Goal: Task Accomplishment & Management: Complete application form

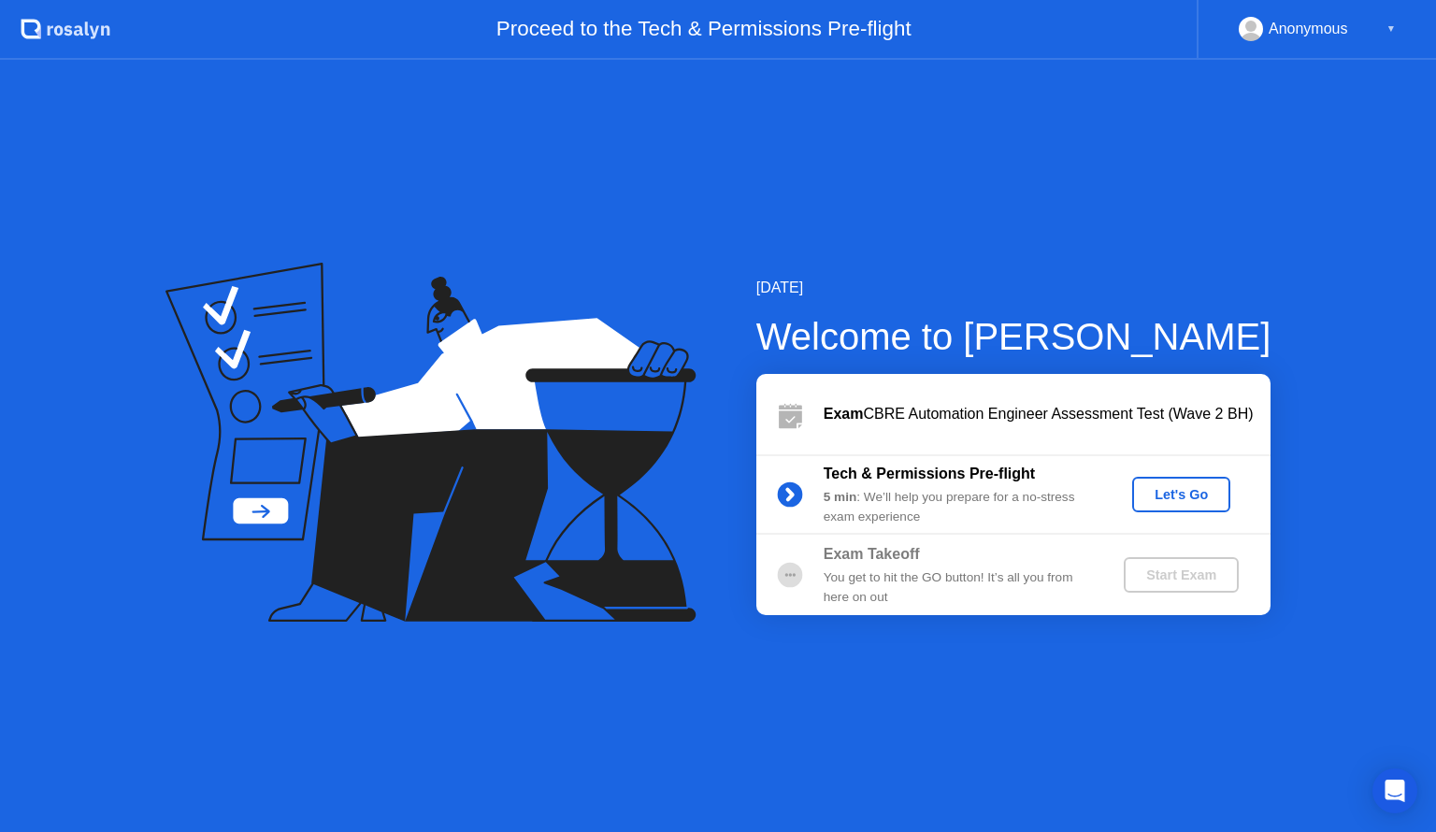
click at [870, 684] on div "[DATE] Welcome to [PERSON_NAME] Exam CBRE Automation Engineer Assessment Test (…" at bounding box center [718, 446] width 1436 height 772
click at [1069, 403] on div "Exam CBRE Automation Engineer Assessment Test (Wave 2 BH)" at bounding box center [1047, 414] width 447 height 22
click at [1163, 499] on div "Let's Go" at bounding box center [1181, 494] width 83 height 15
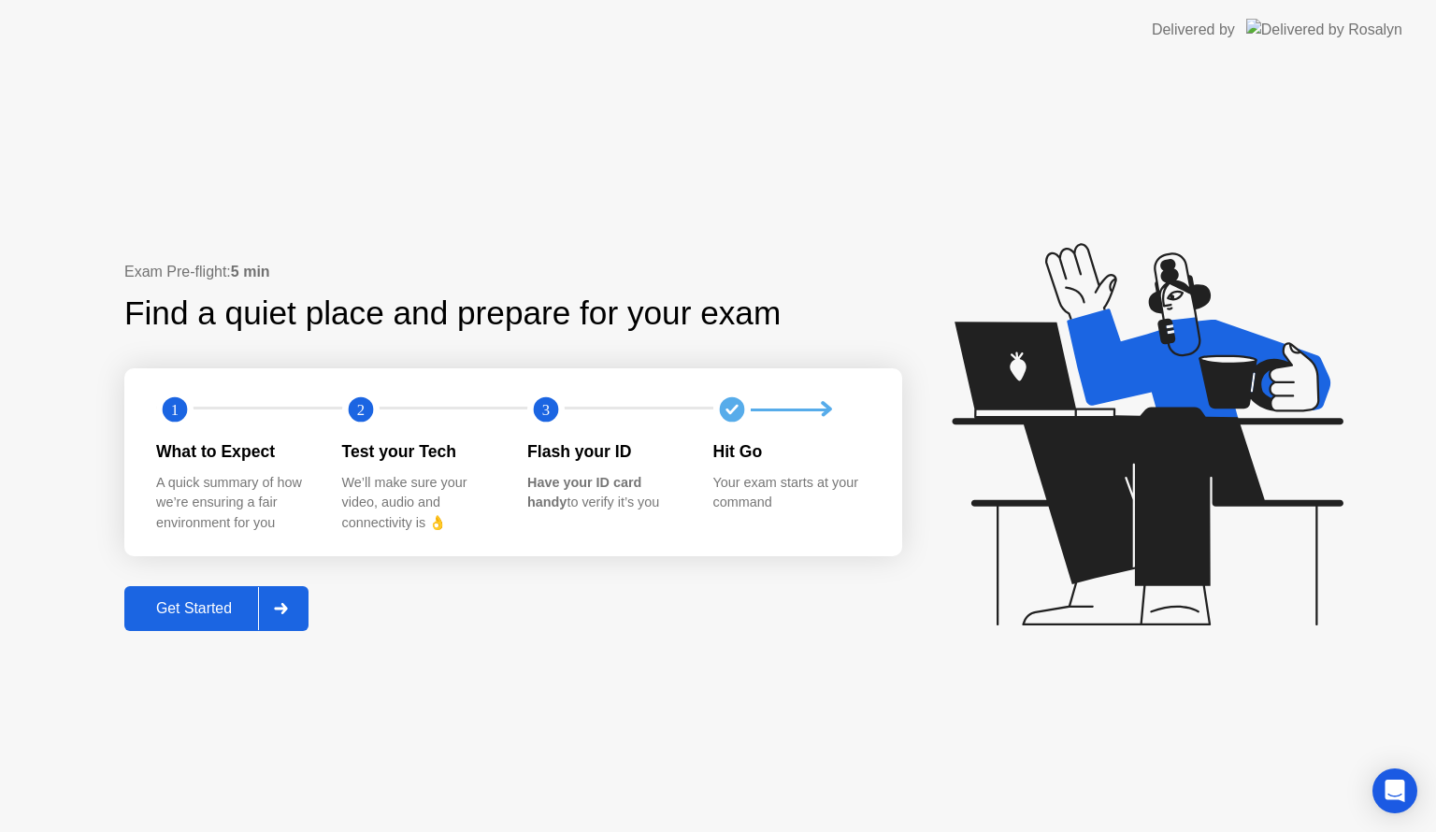
click at [162, 595] on button "Get Started" at bounding box center [216, 608] width 184 height 45
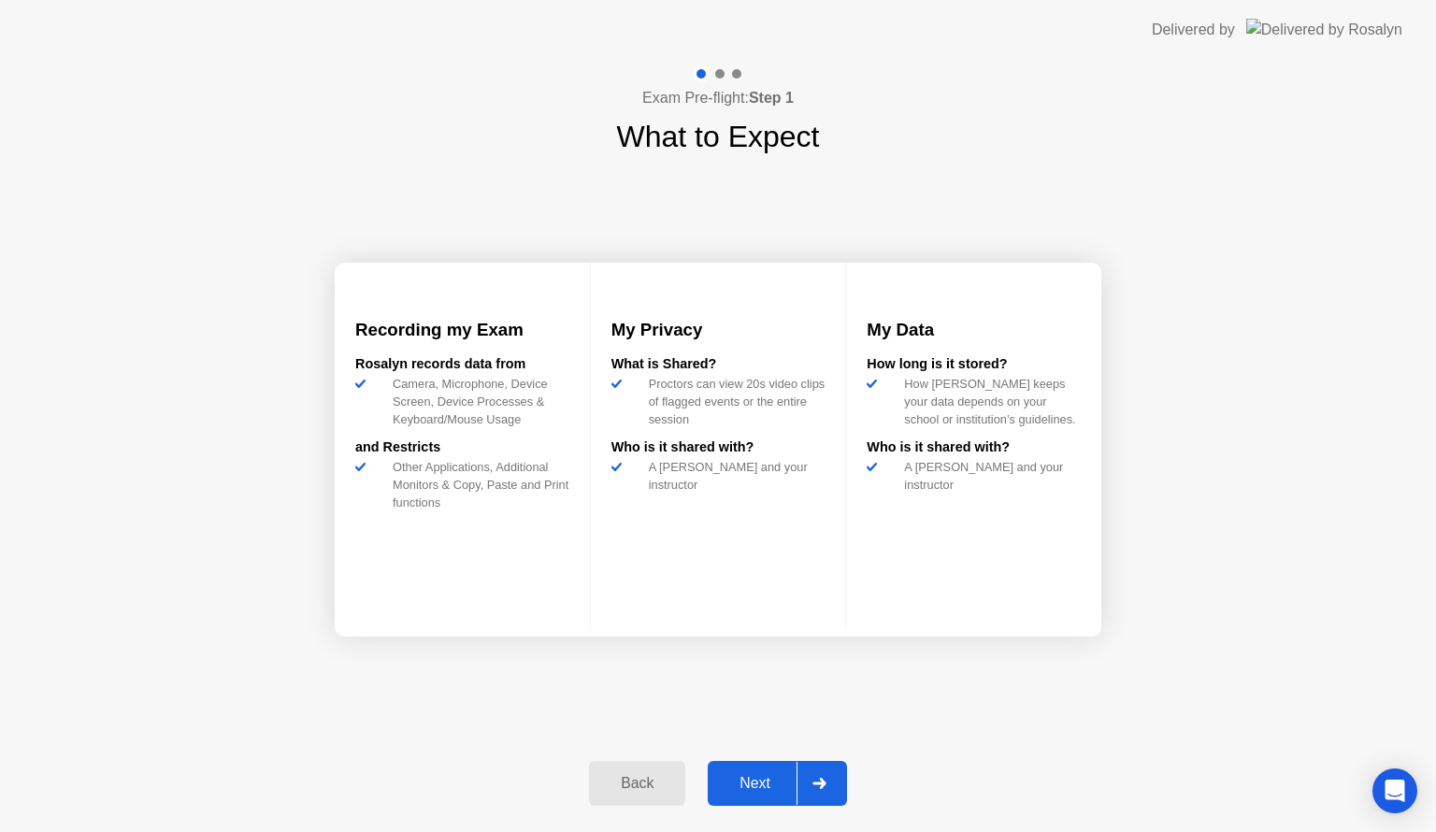
click at [747, 780] on div "Next" at bounding box center [755, 783] width 83 height 17
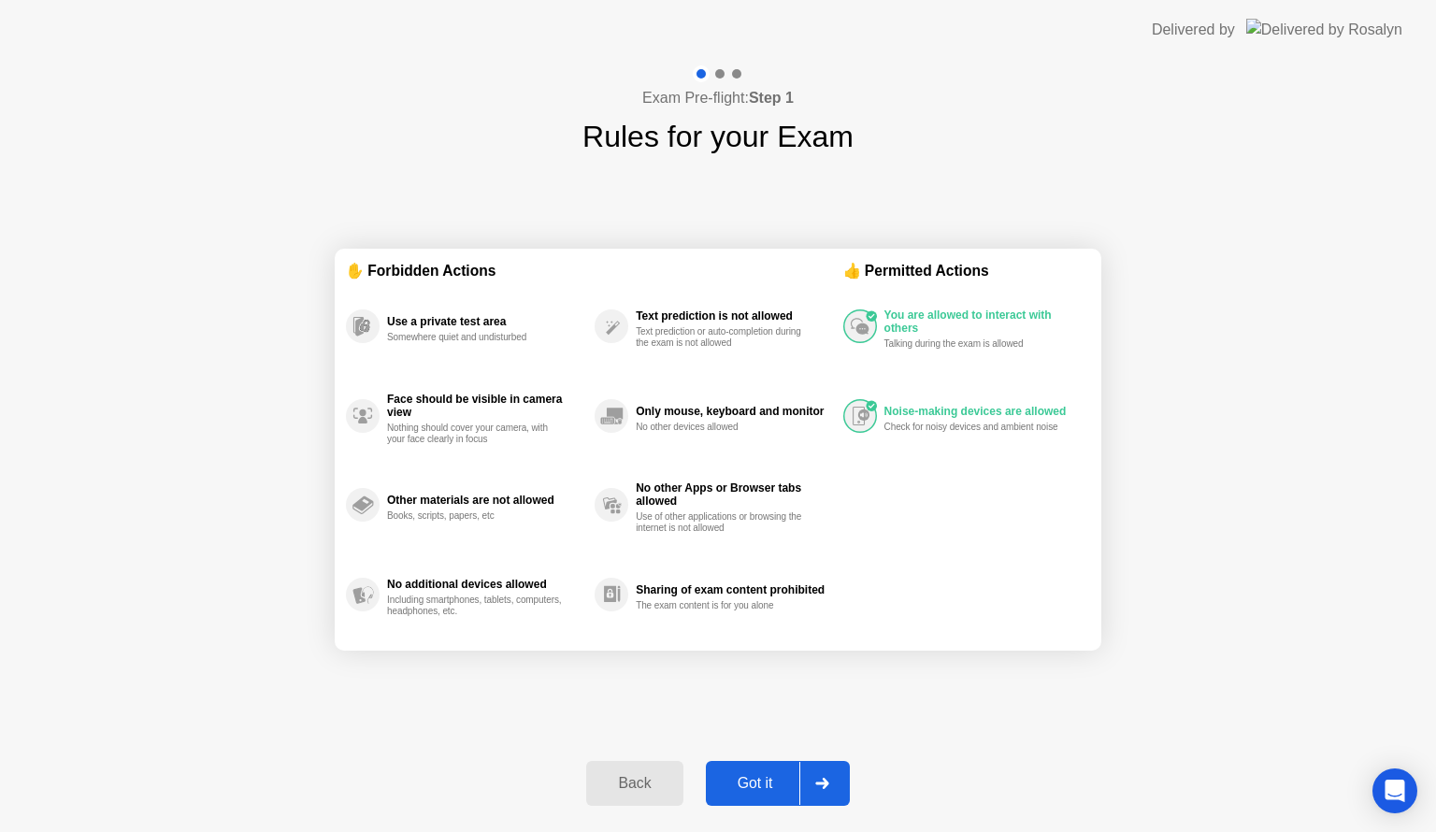
drag, startPoint x: 670, startPoint y: 495, endPoint x: 699, endPoint y: 364, distance: 134.3
click at [699, 364] on div "Use a private test area Somewhere quiet and undisturbed Face should be visible …" at bounding box center [594, 460] width 497 height 358
drag, startPoint x: 698, startPoint y: 531, endPoint x: 758, endPoint y: 589, distance: 84.0
click at [758, 589] on div "Use a private test area Somewhere quiet and undisturbed Face should be visible …" at bounding box center [594, 460] width 497 height 358
click at [744, 792] on div "Got it" at bounding box center [756, 783] width 88 height 17
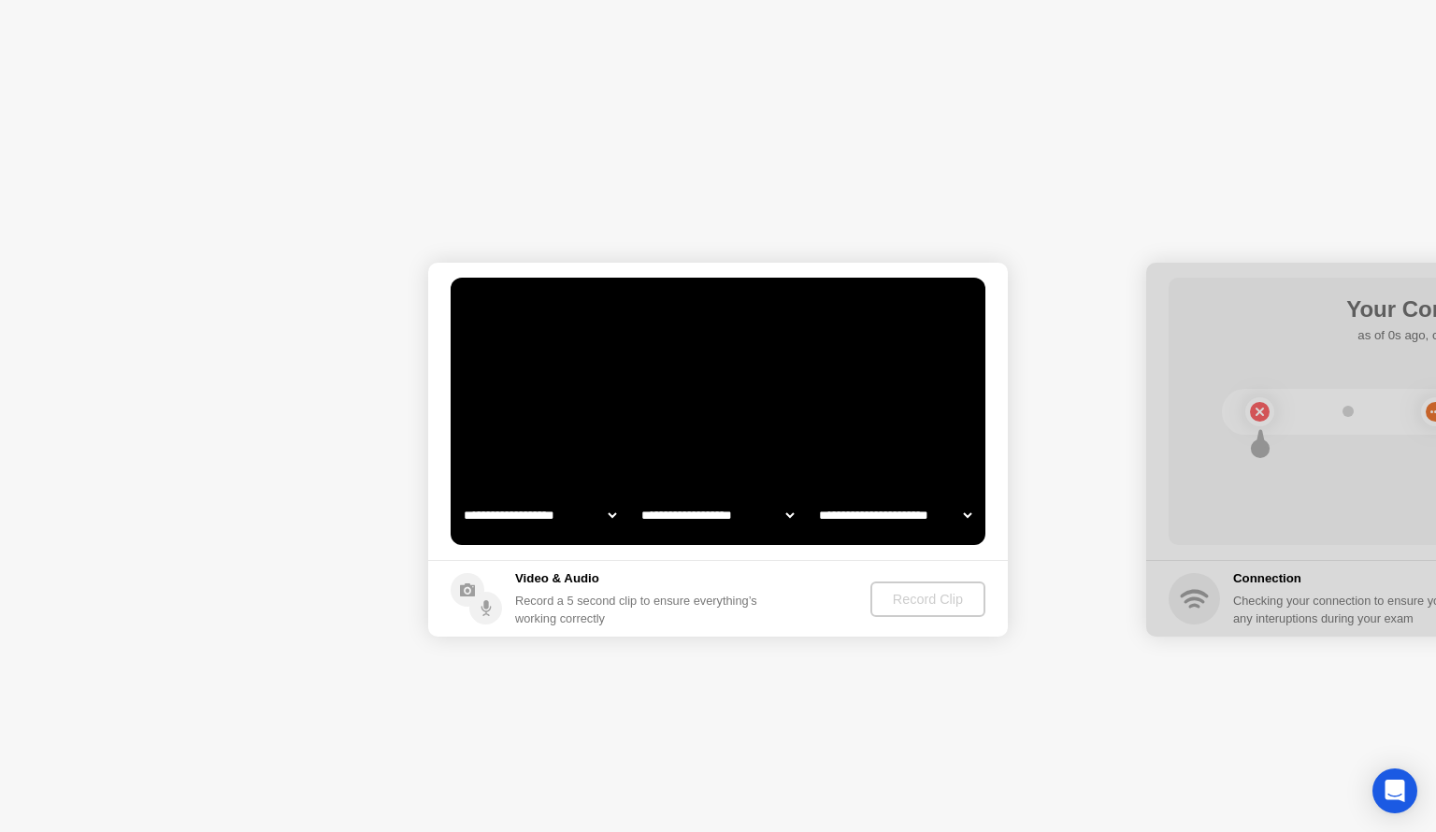
select select "**********"
select select "*******"
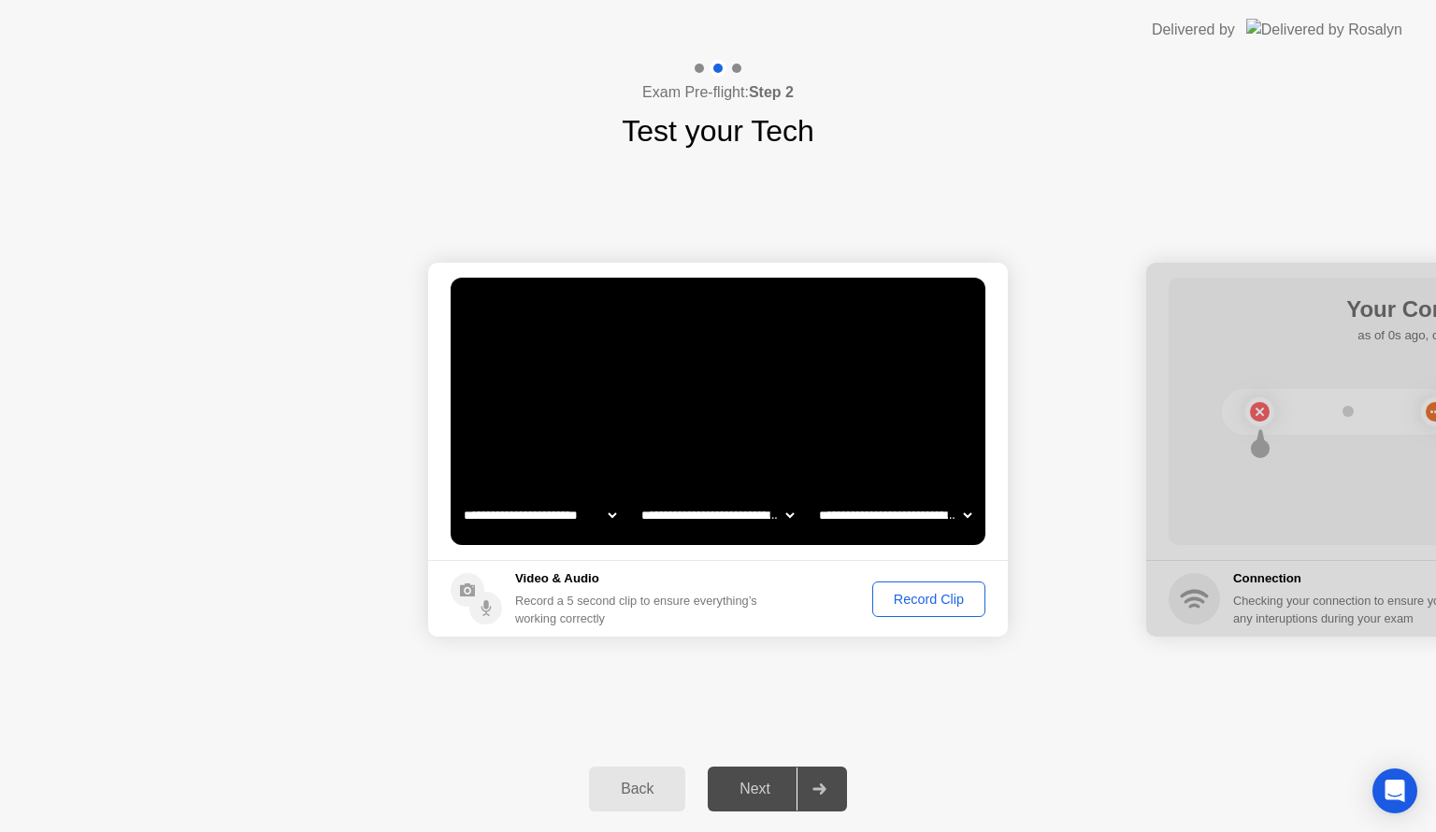
click at [744, 793] on div "Next" at bounding box center [755, 789] width 83 height 17
click at [918, 596] on div "Record Clip" at bounding box center [929, 599] width 100 height 15
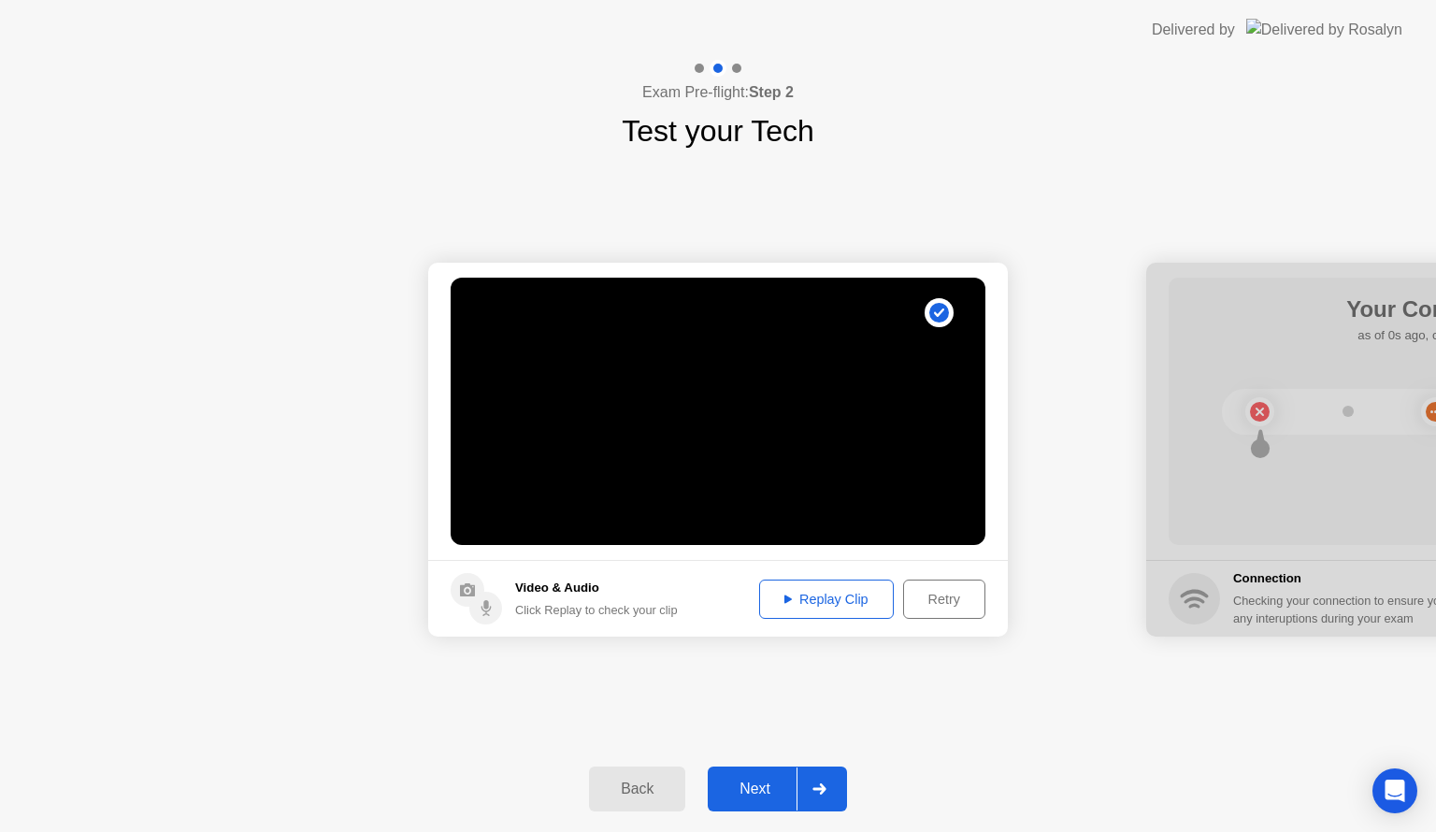
click at [850, 596] on div "Replay Clip" at bounding box center [827, 599] width 122 height 15
click at [761, 770] on button "Next" at bounding box center [777, 789] width 139 height 45
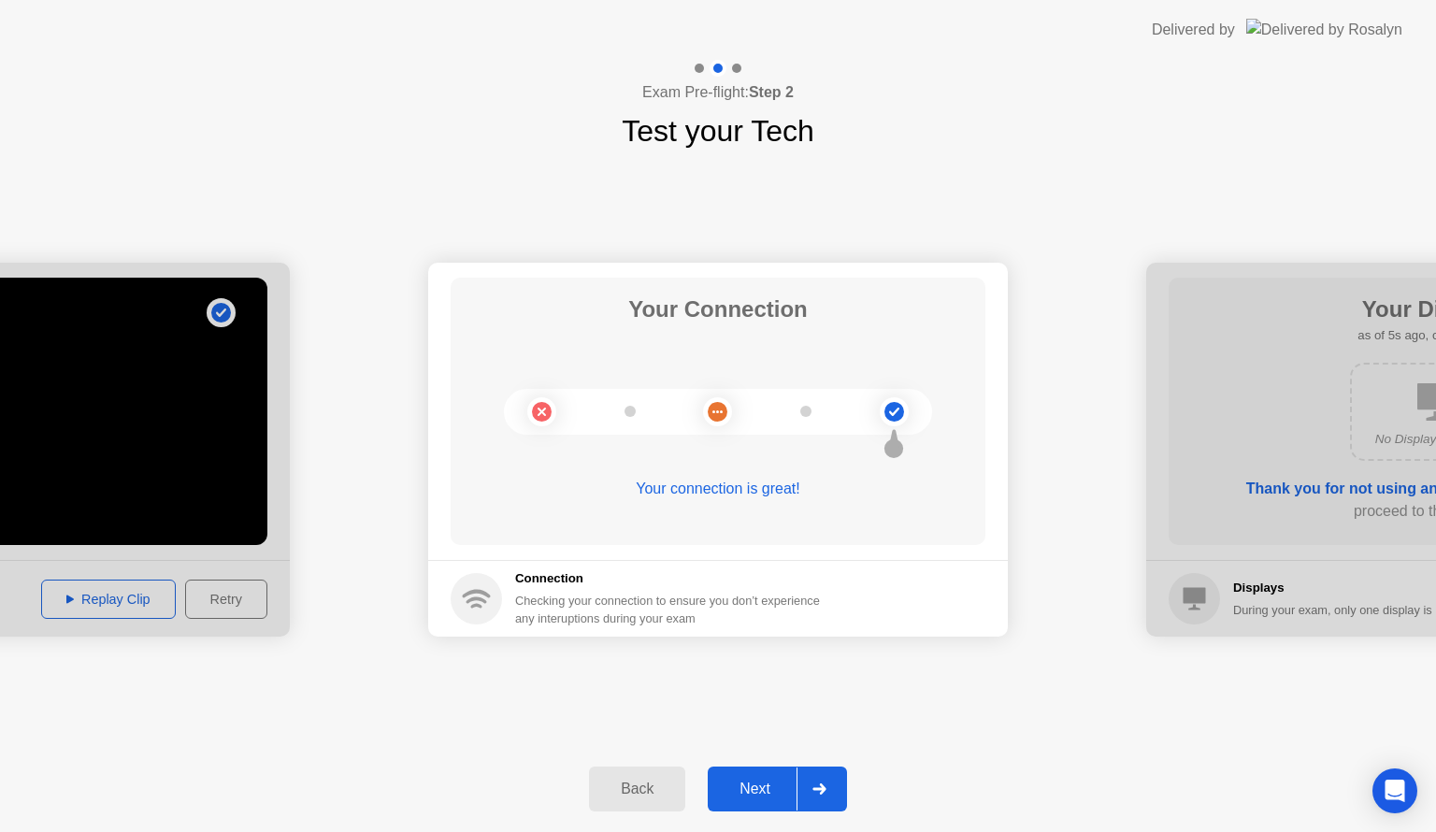
click at [744, 792] on div "Next" at bounding box center [755, 789] width 83 height 17
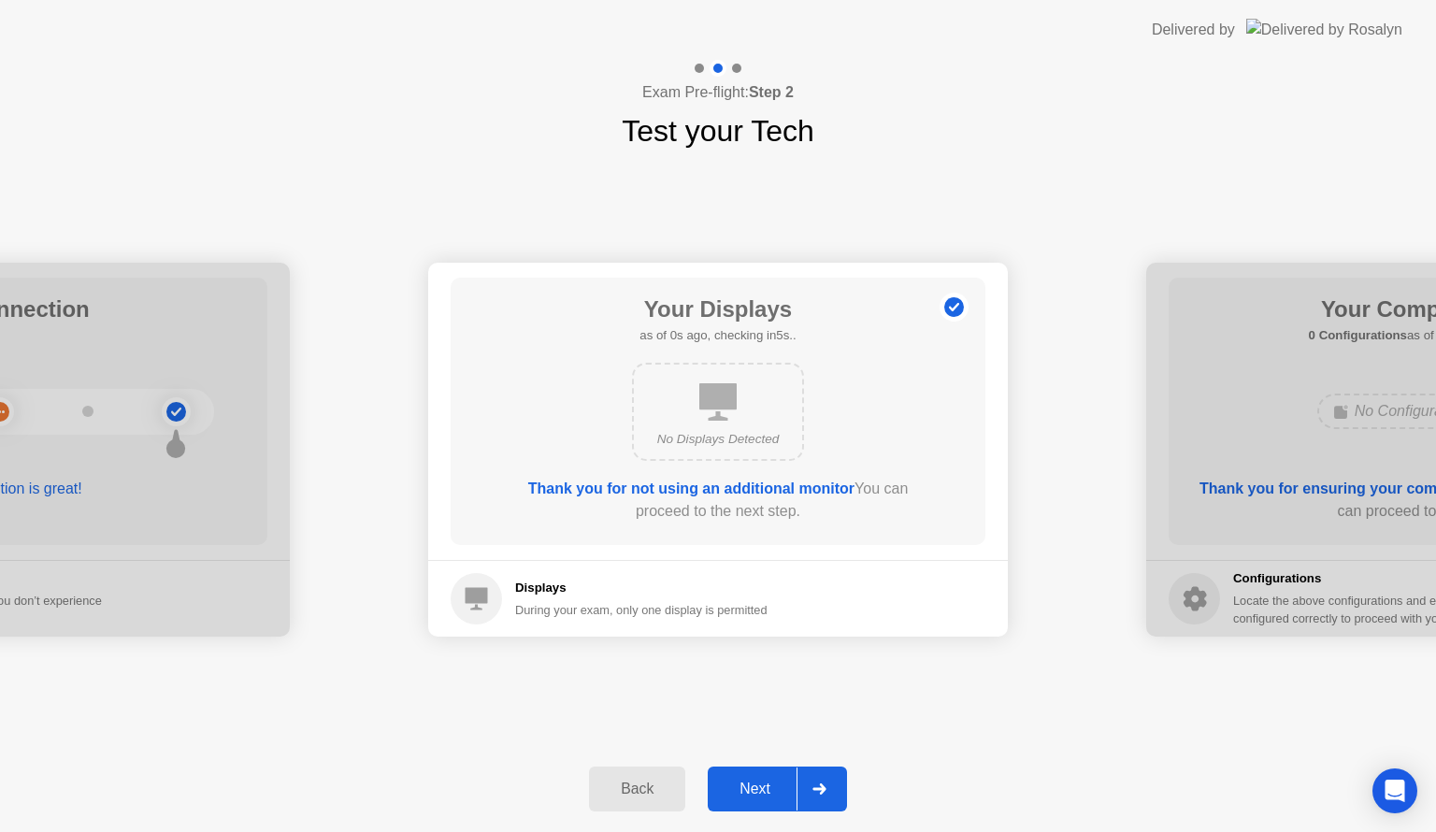
click at [756, 771] on button "Next" at bounding box center [777, 789] width 139 height 45
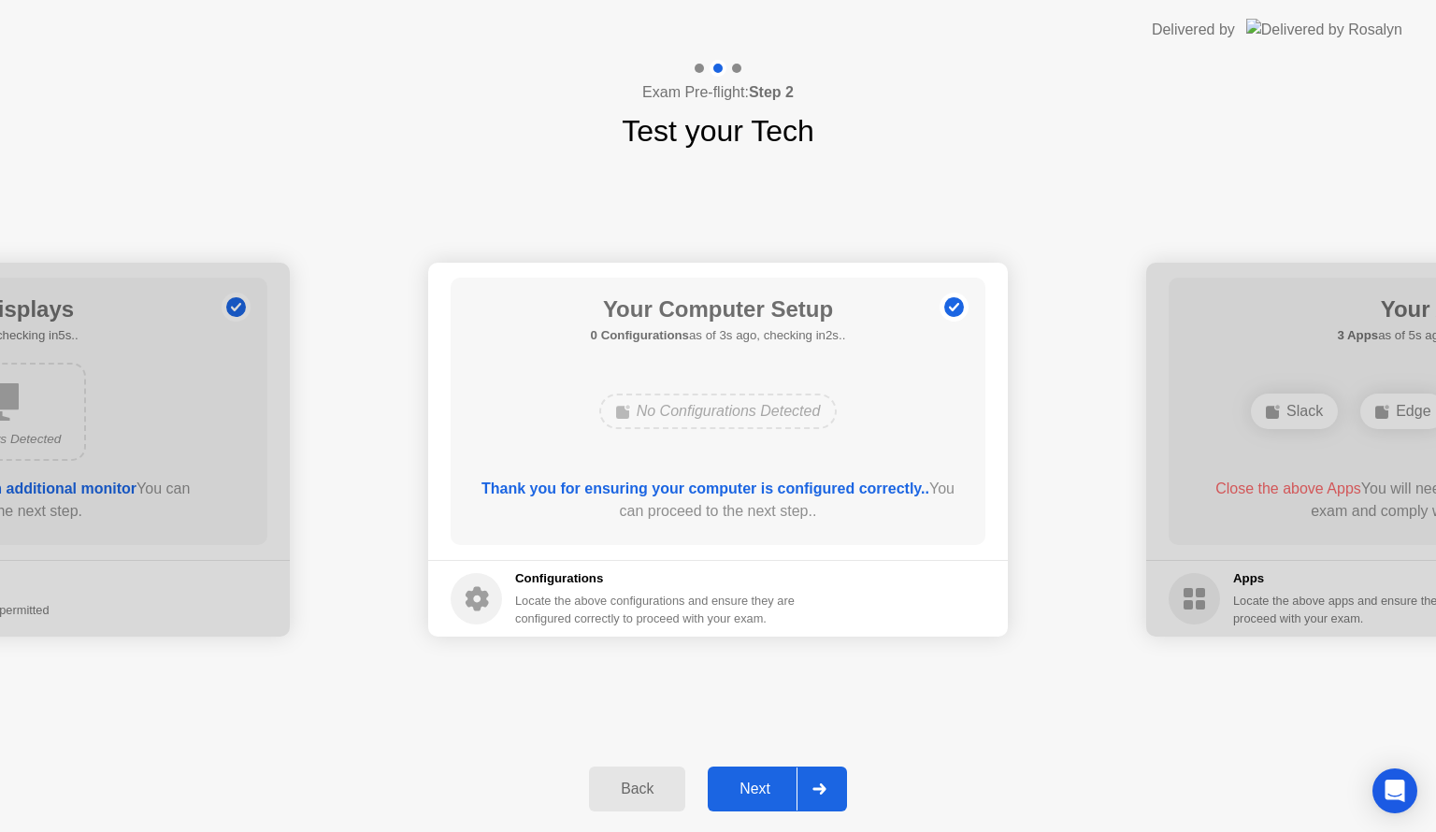
click at [757, 784] on div "Next" at bounding box center [755, 789] width 83 height 17
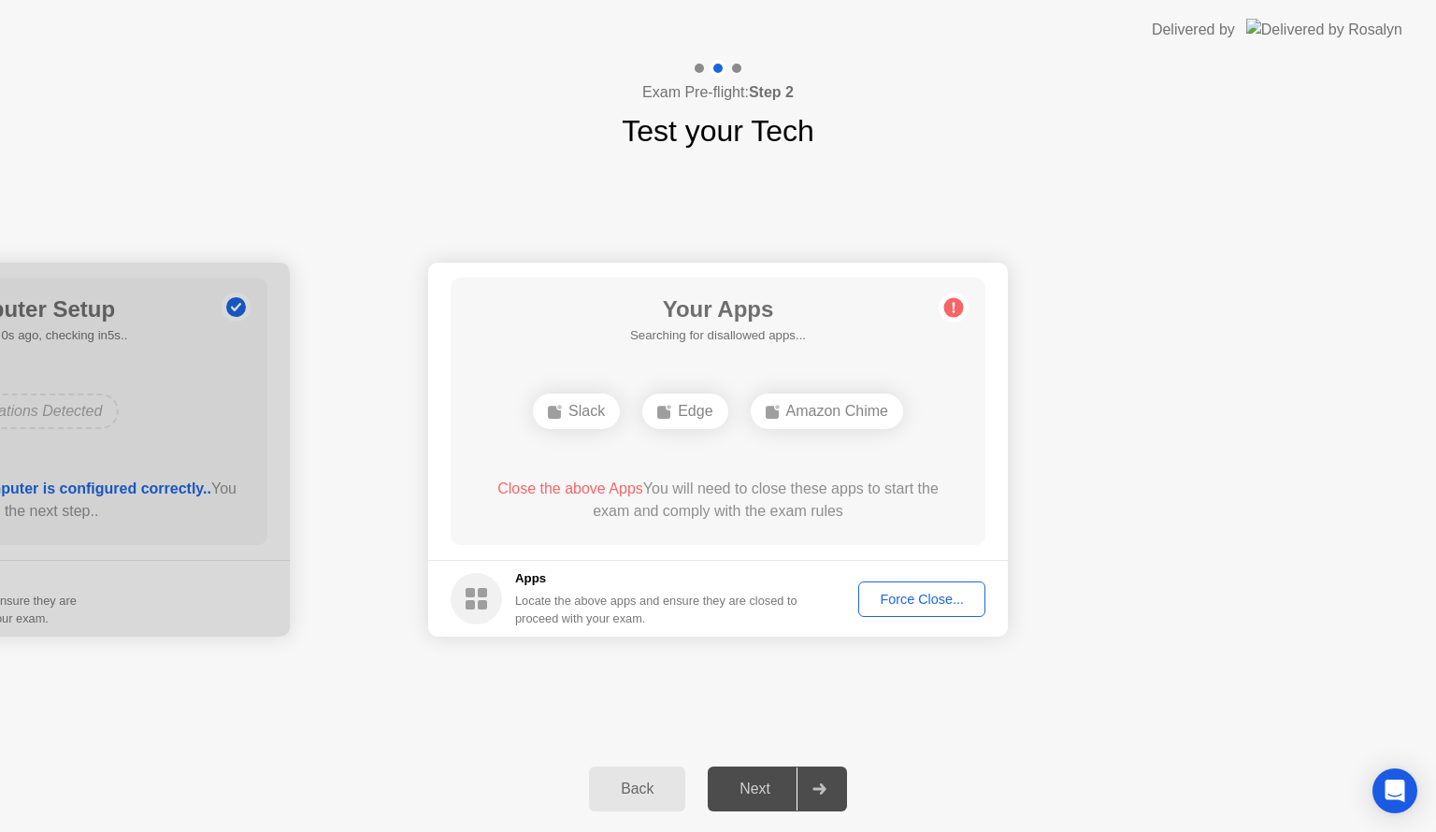
click at [887, 601] on div "Force Close..." at bounding box center [922, 599] width 114 height 15
click at [668, 694] on div "**********" at bounding box center [718, 449] width 1436 height 593
click at [897, 598] on div "Force Close..." at bounding box center [922, 599] width 114 height 15
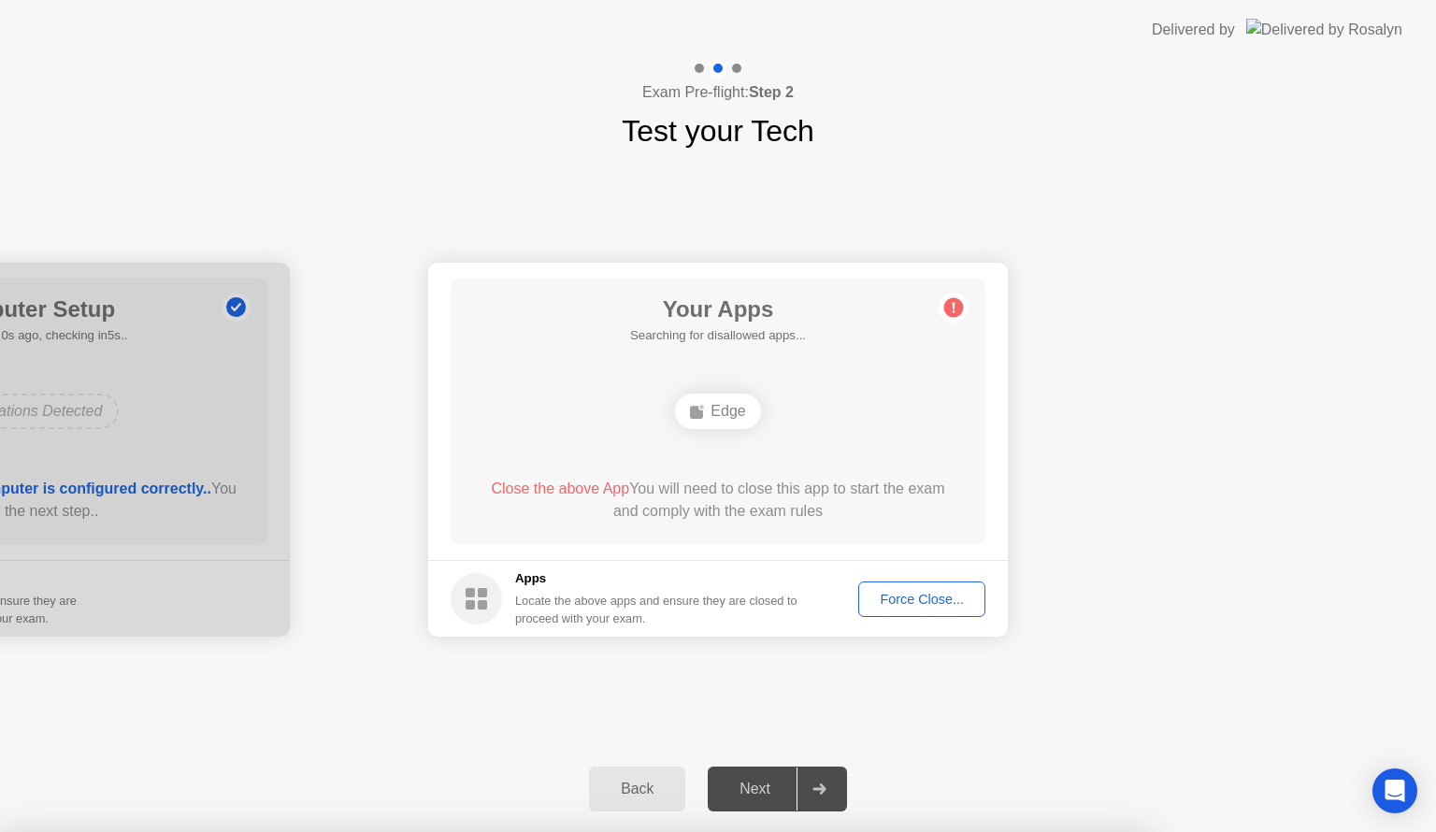
click at [271, 776] on div "Back Next" at bounding box center [718, 789] width 1436 height 86
click at [908, 593] on div "Force Close..." at bounding box center [922, 599] width 114 height 15
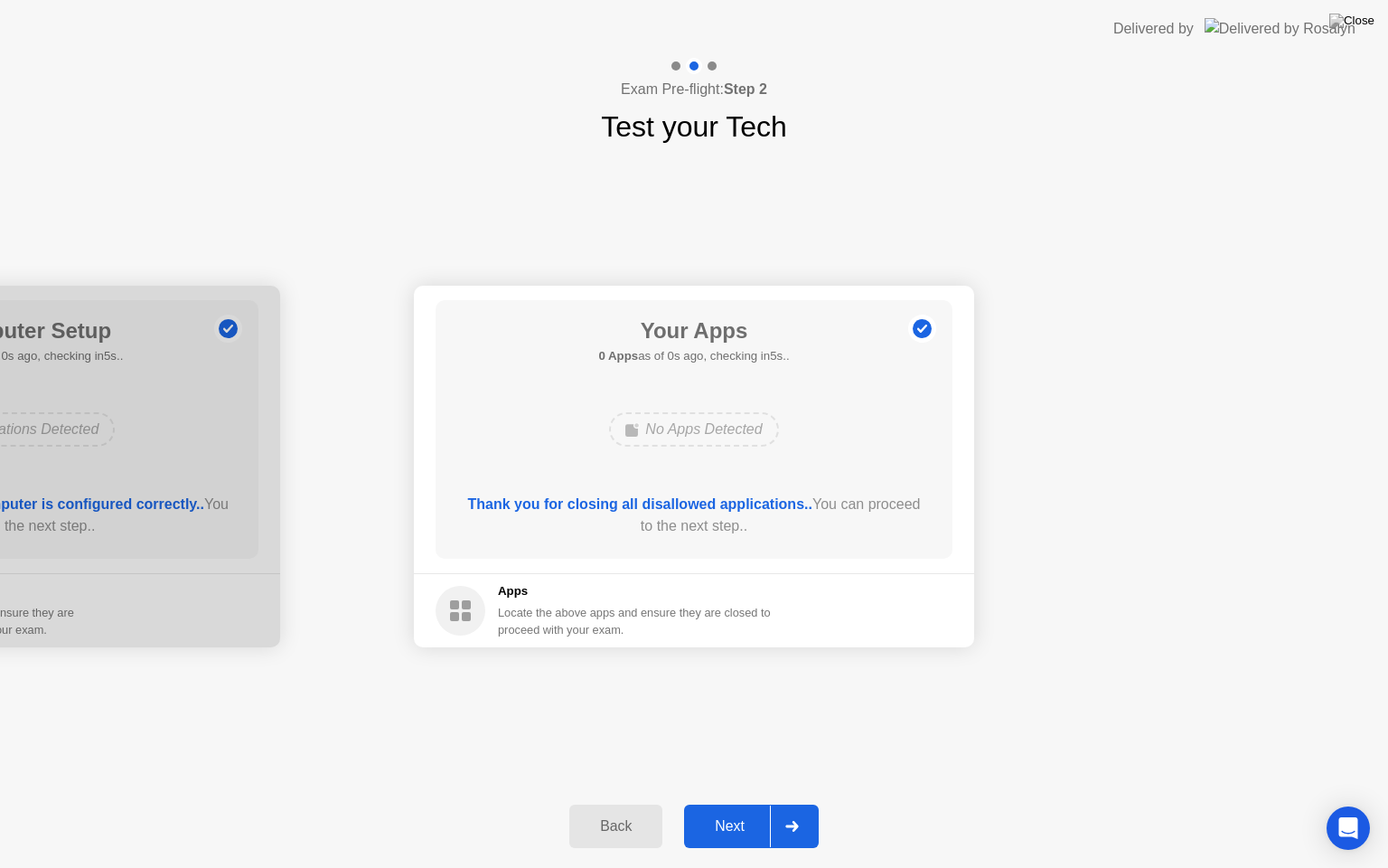
click at [666, 803] on div "Back Next" at bounding box center [694, 826] width 1388 height 83
click at [738, 803] on div "Next" at bounding box center [730, 825] width 80 height 16
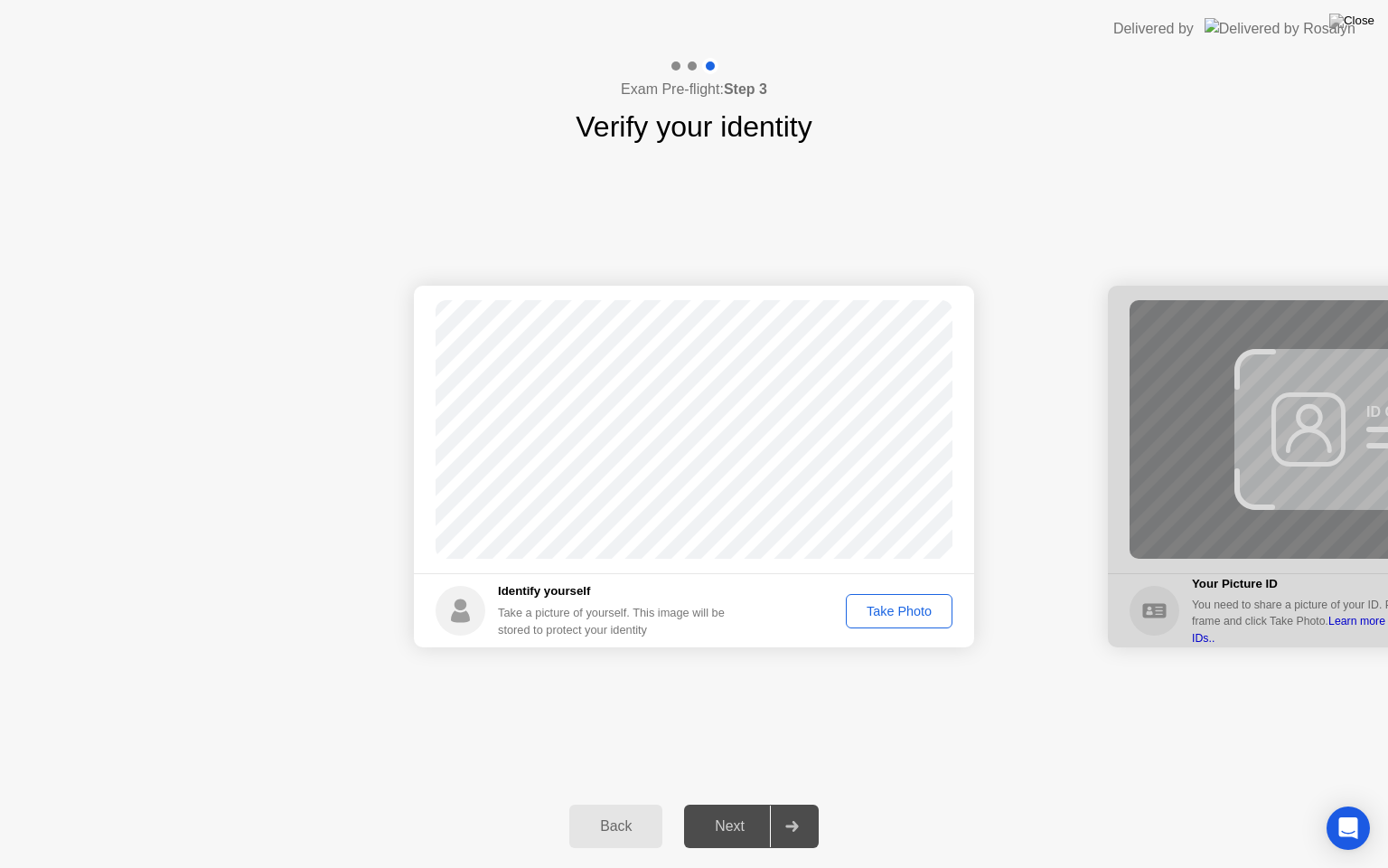
click at [773, 682] on div "Success Photo is correctly taken Identify yourself Take a picture of yourself. …" at bounding box center [694, 466] width 1388 height 636
click at [903, 612] on div "Take Photo" at bounding box center [899, 611] width 94 height 14
click at [721, 803] on div "Next" at bounding box center [730, 825] width 80 height 16
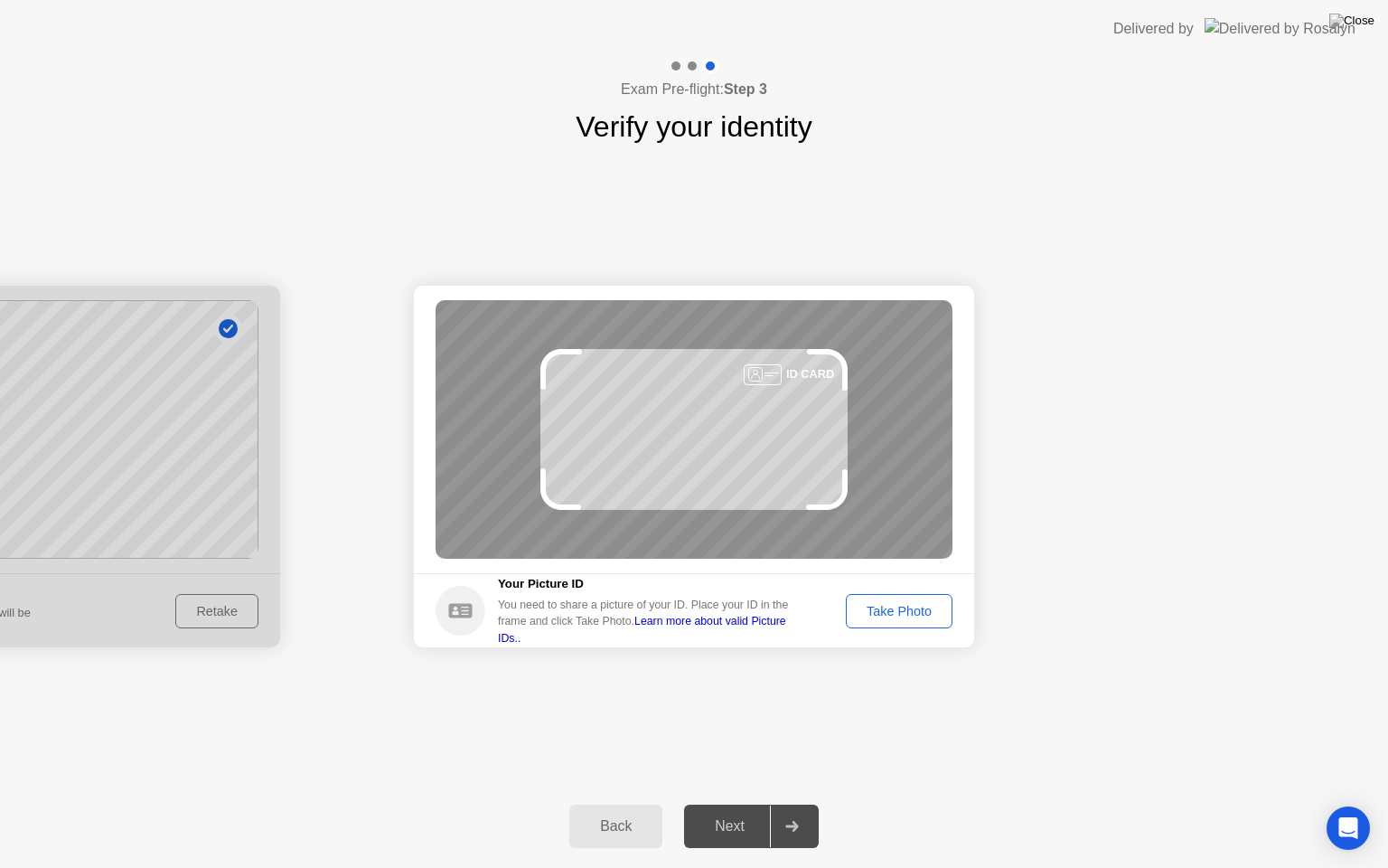
click at [911, 607] on div "Take Photo" at bounding box center [899, 611] width 94 height 14
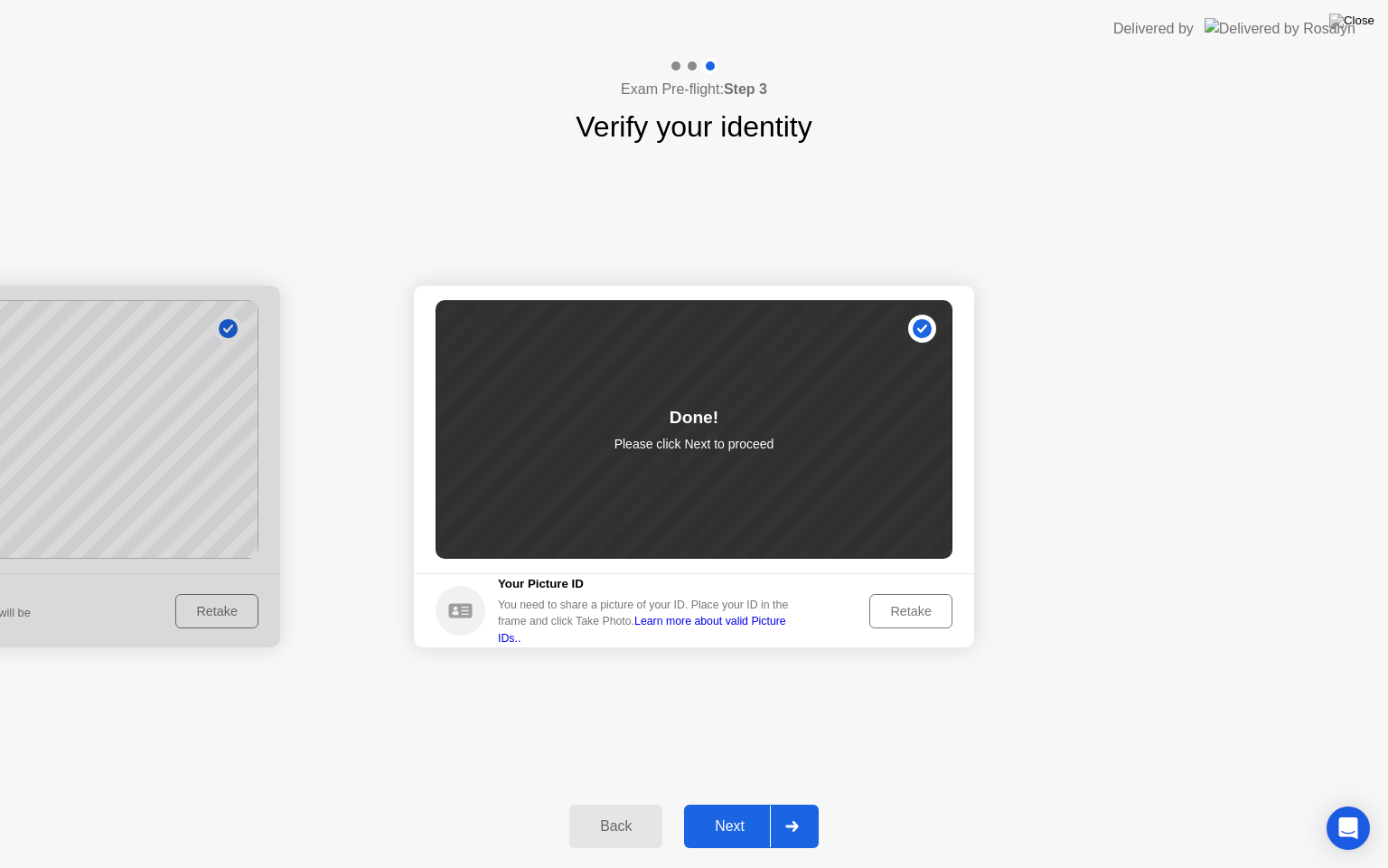
click at [722, 803] on div "Next" at bounding box center [730, 825] width 80 height 16
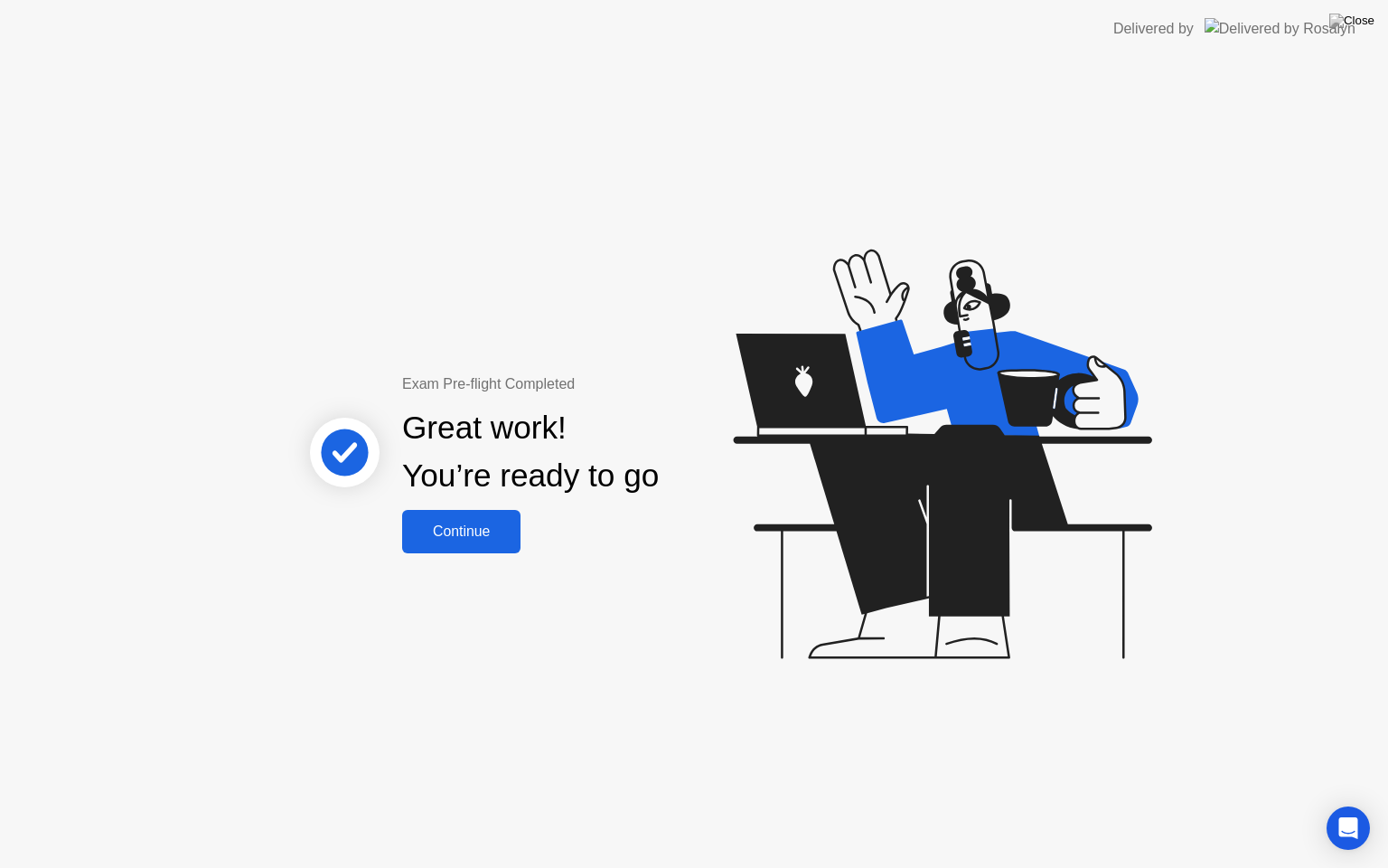
click at [474, 528] on div "Continue" at bounding box center [461, 531] width 107 height 16
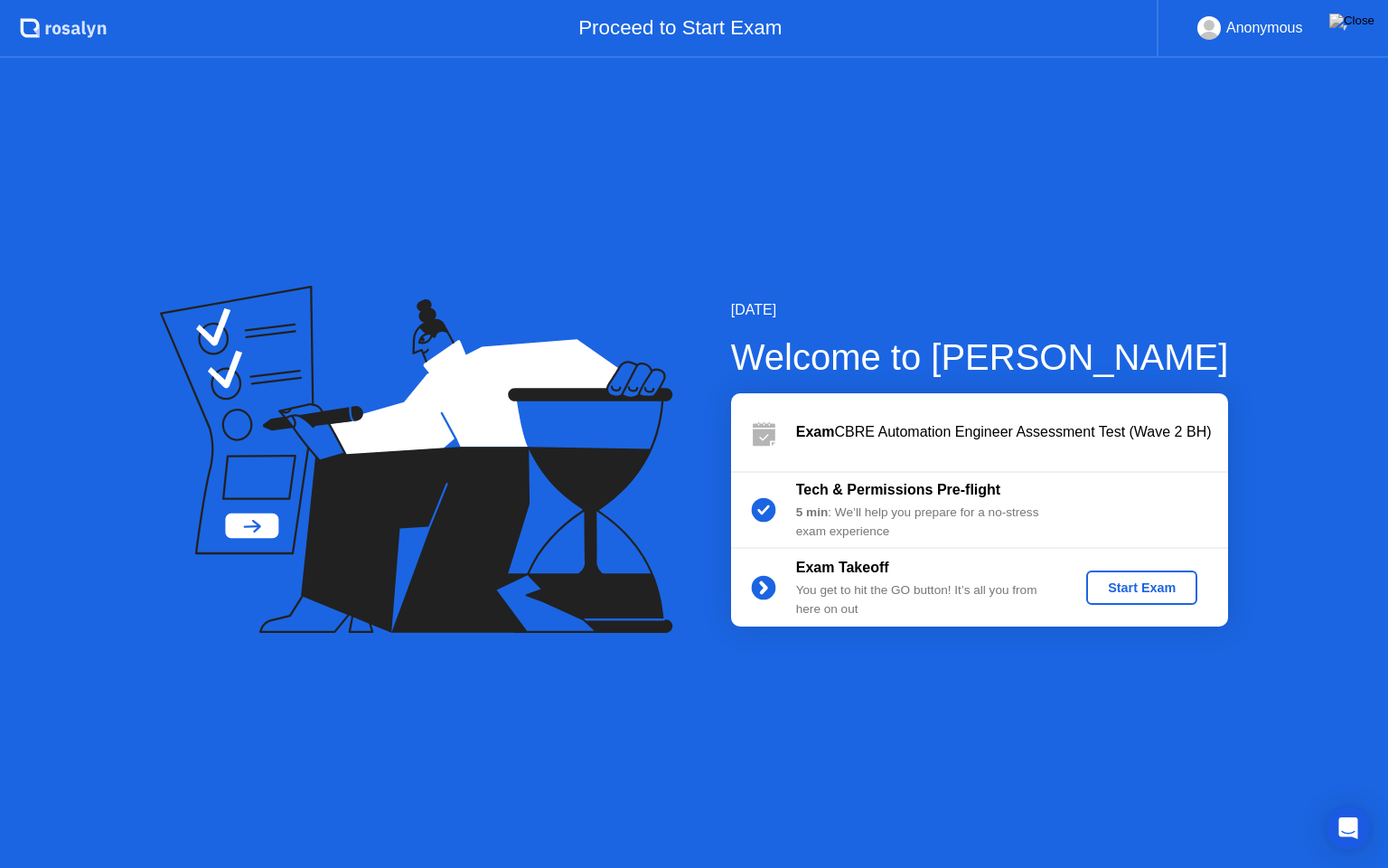
click at [1132, 584] on div "Start Exam" at bounding box center [1142, 587] width 97 height 14
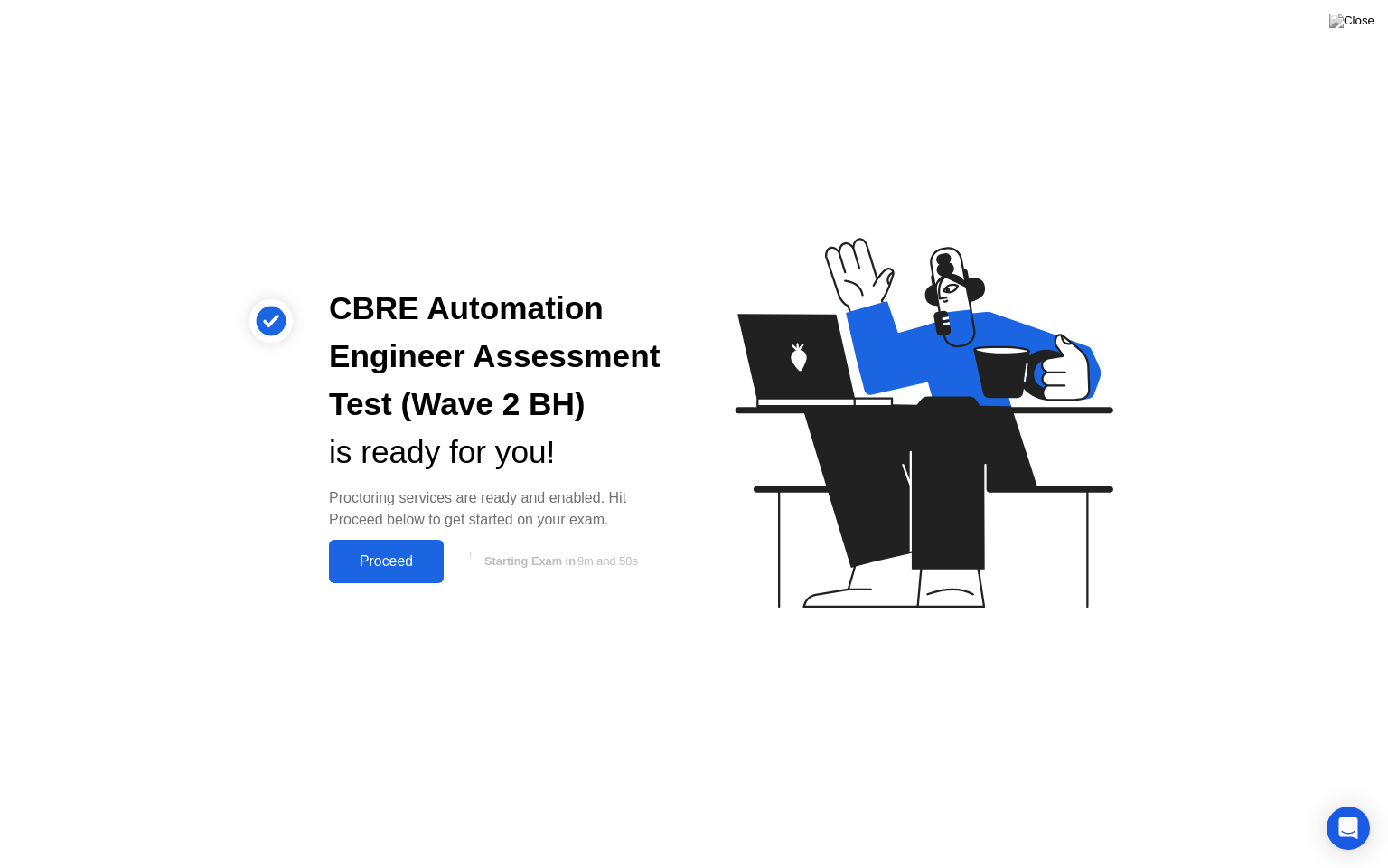
click at [384, 558] on div "Proceed" at bounding box center [387, 561] width 104 height 16
